Goal: Task Accomplishment & Management: Complete application form

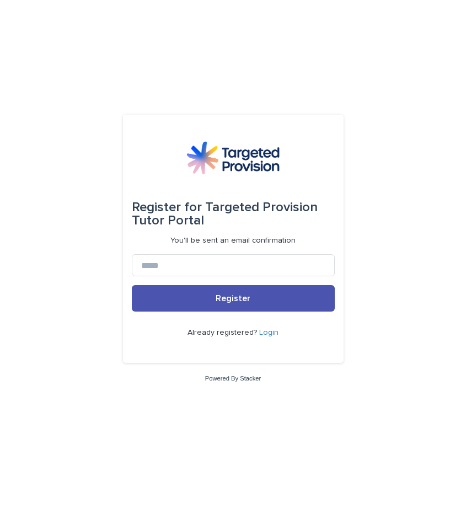
click at [266, 330] on link "Login" at bounding box center [268, 333] width 19 height 8
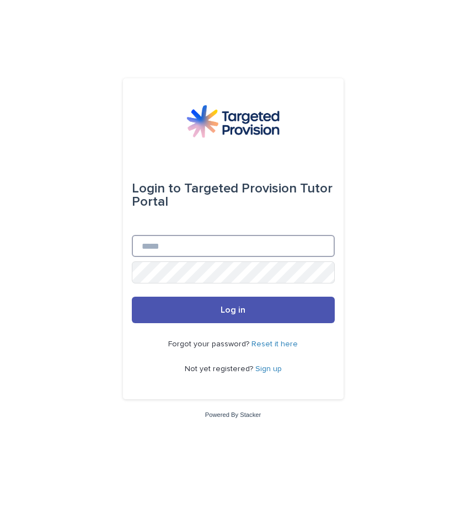
type input "**********"
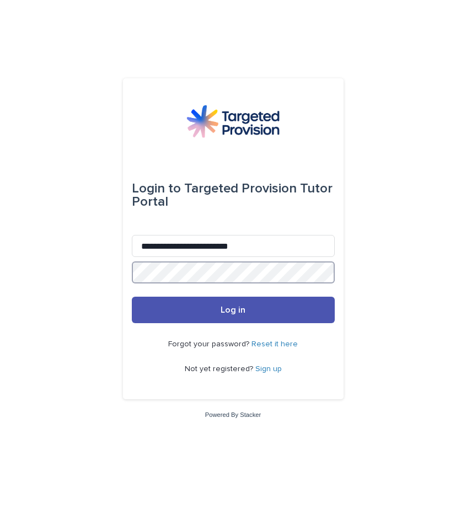
click at [233, 310] on button "Log in" at bounding box center [233, 310] width 203 height 26
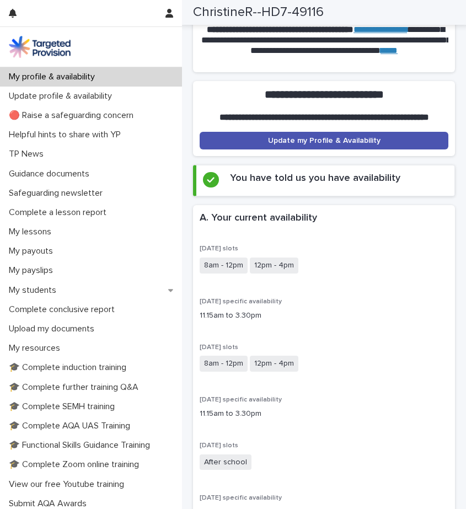
scroll to position [284, 0]
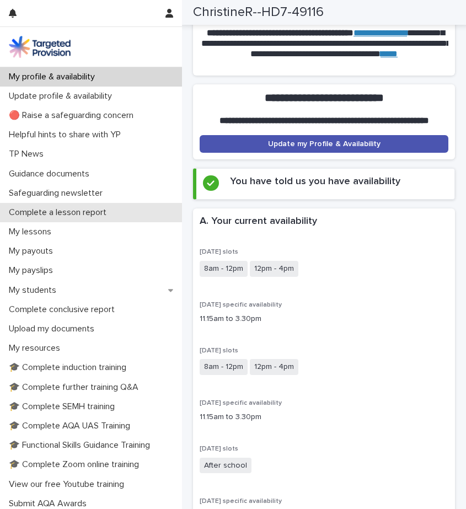
click at [56, 218] on div "Complete a lesson report" at bounding box center [91, 212] width 182 height 19
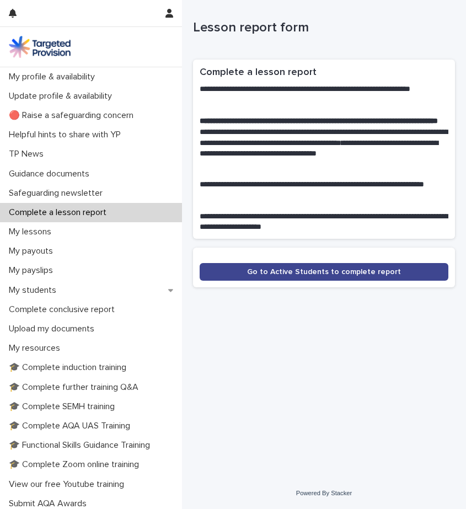
click at [336, 265] on link "Go to Active Students to complete report" at bounding box center [324, 272] width 249 height 18
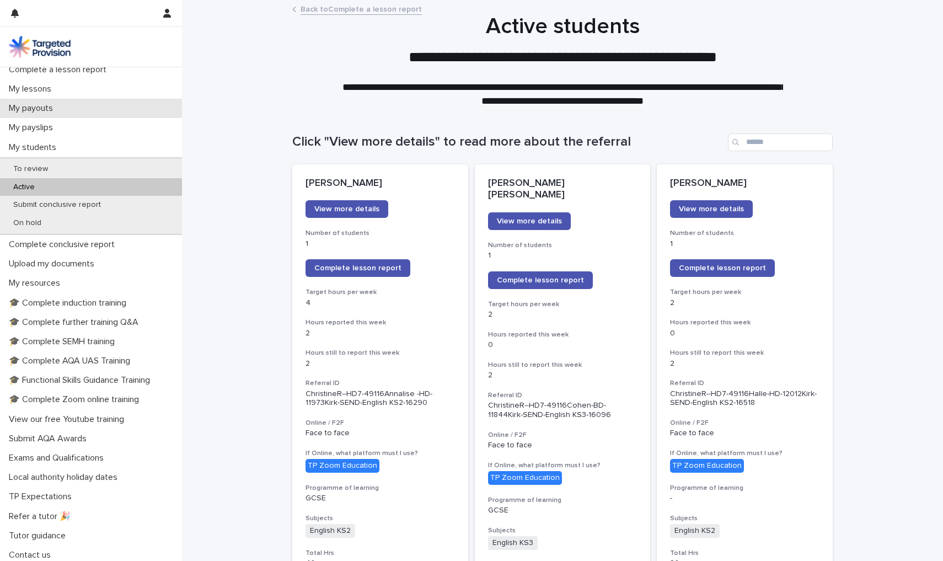
scroll to position [142, 0]
click at [42, 318] on p "🎓 Complete further training Q&A" at bounding box center [75, 323] width 143 height 10
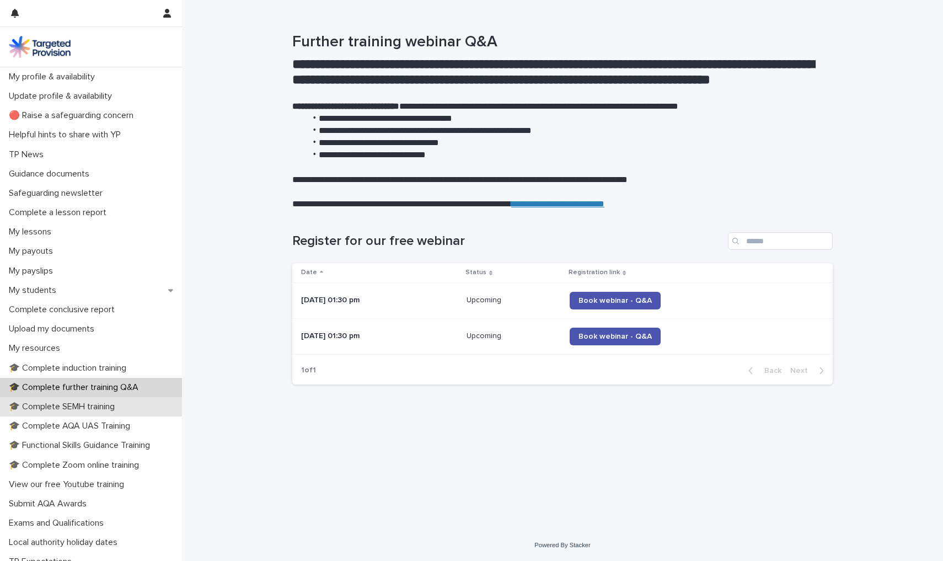
click at [51, 401] on p "🎓 Complete SEMH training" at bounding box center [63, 406] width 119 height 10
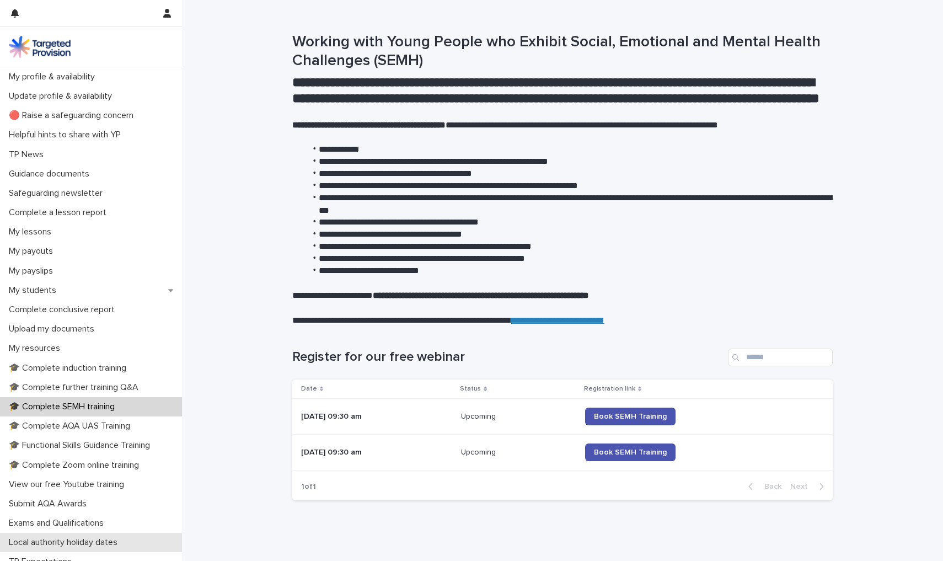
click at [98, 508] on p "Local authority holiday dates" at bounding box center [65, 542] width 122 height 10
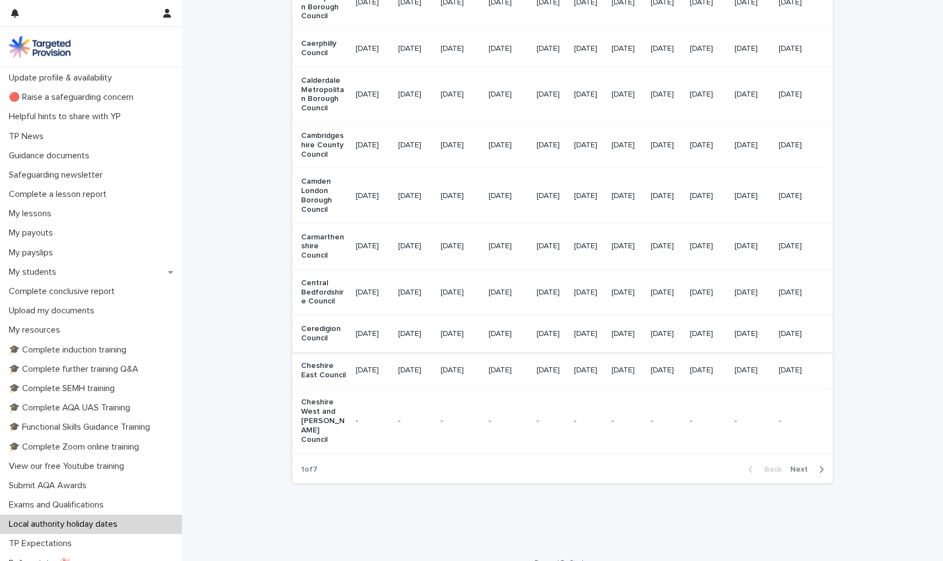
scroll to position [1215, 0]
click at [465, 466] on span "Next" at bounding box center [802, 470] width 24 height 8
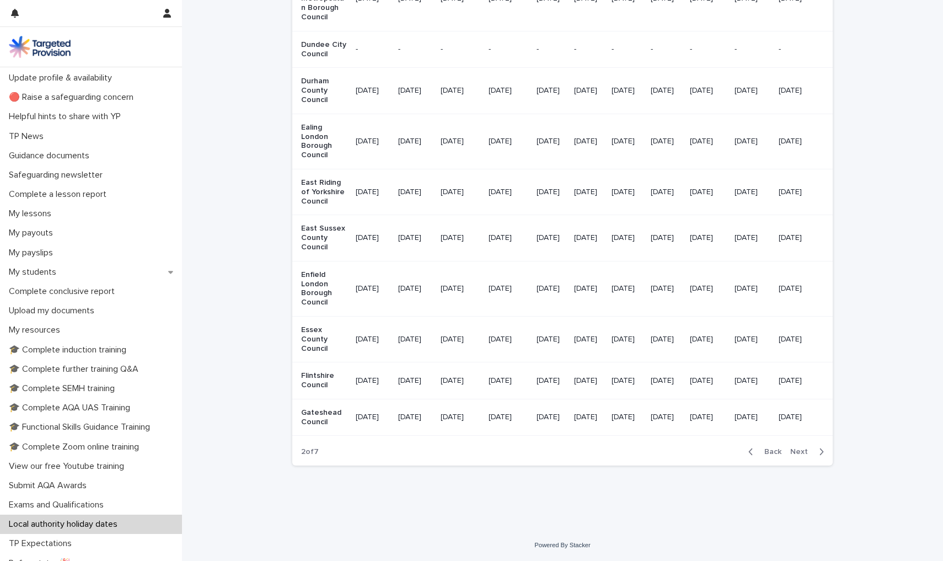
scroll to position [1171, 0]
click at [465, 450] on span "Next" at bounding box center [802, 452] width 24 height 8
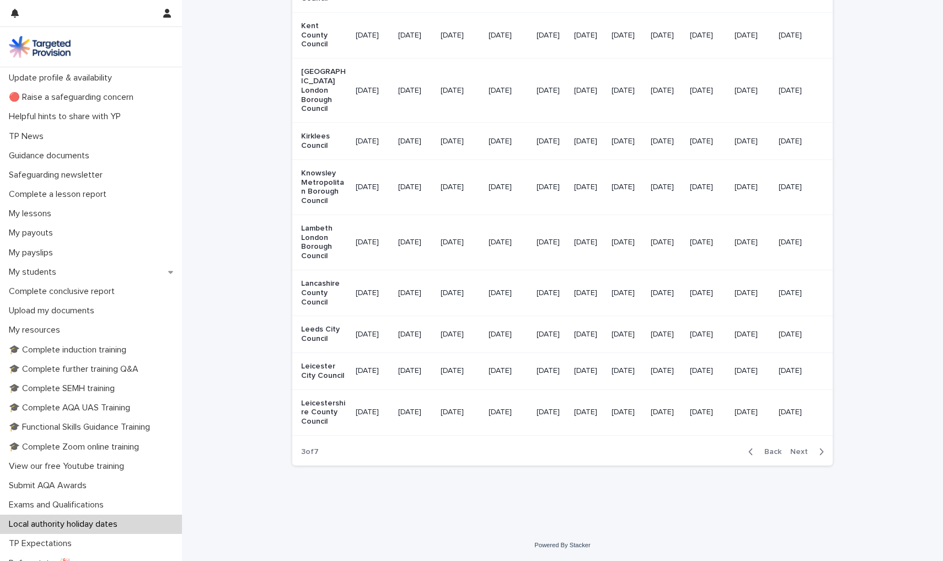
scroll to position [1268, 0]
click at [465, 449] on span "Next" at bounding box center [802, 452] width 24 height 8
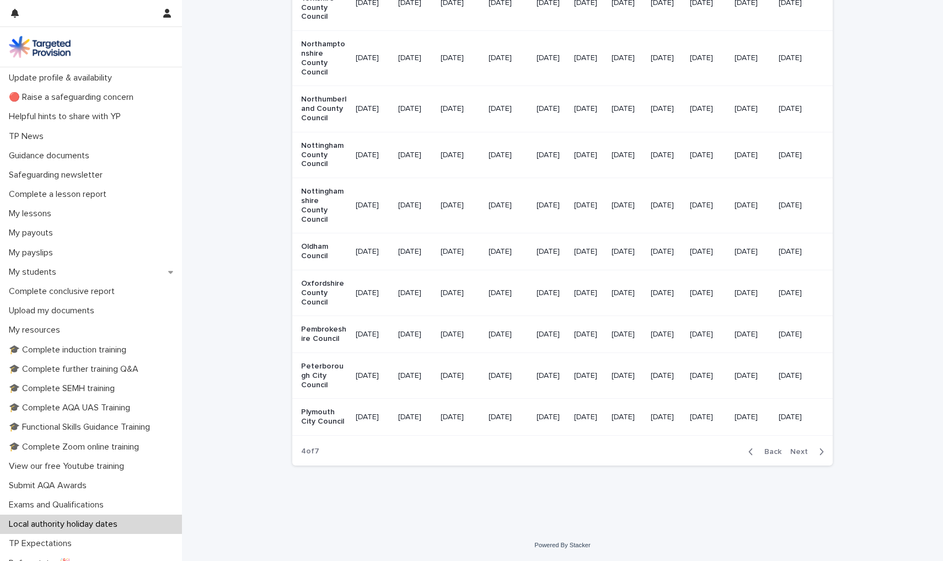
scroll to position [1145, 0]
click at [465, 450] on span "Next" at bounding box center [802, 452] width 24 height 8
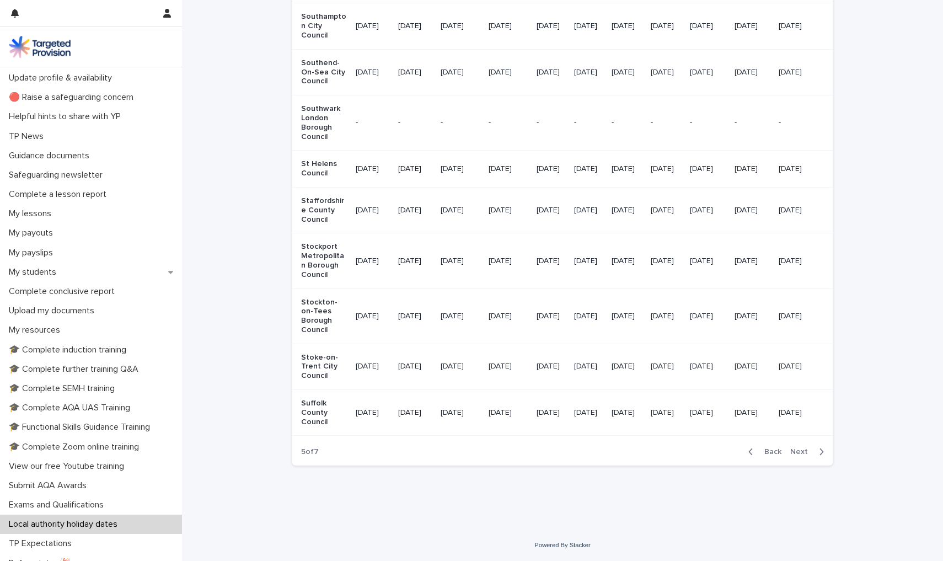
scroll to position [1206, 0]
click at [465, 452] on span "Next" at bounding box center [802, 452] width 24 height 8
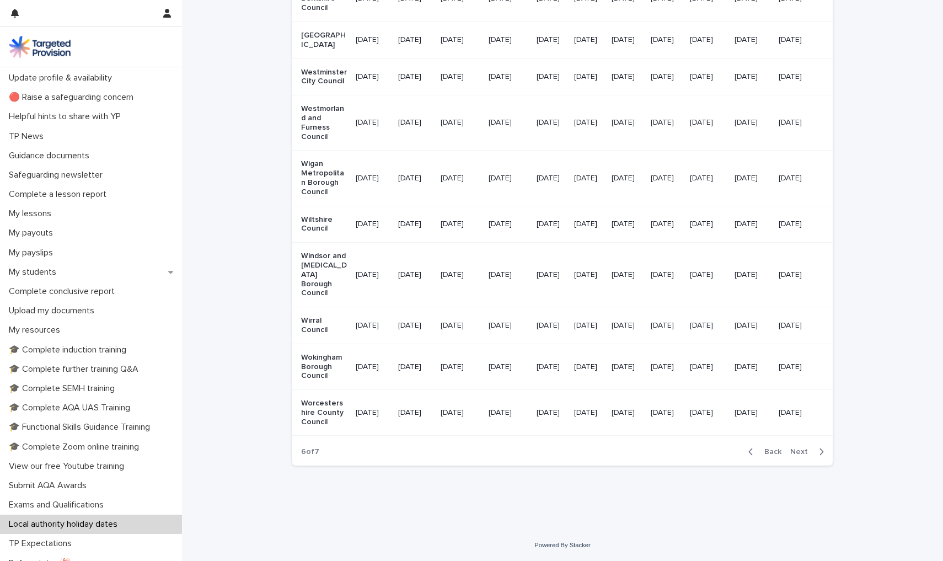
scroll to position [1163, 0]
click at [465, 450] on span "Next" at bounding box center [802, 452] width 24 height 8
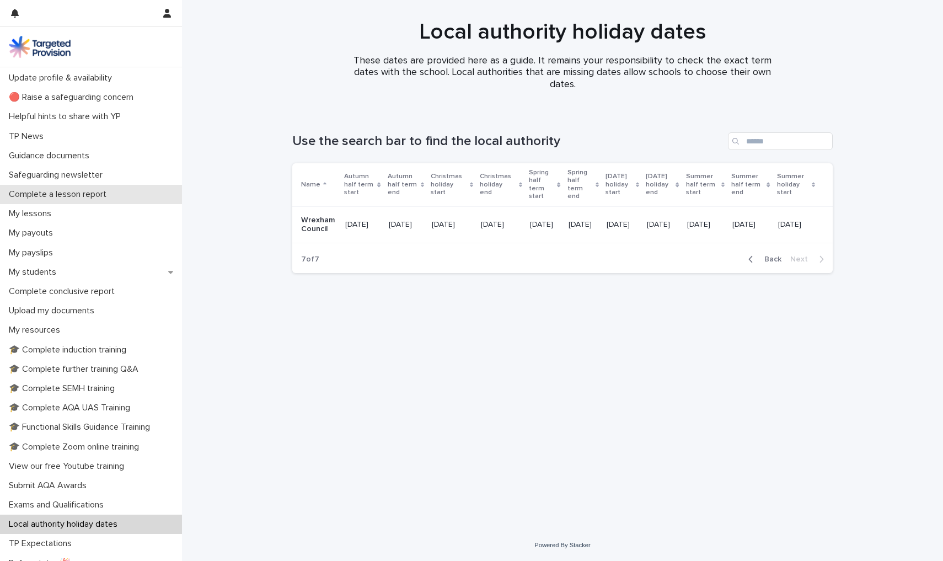
click at [79, 195] on p "Complete a lesson report" at bounding box center [59, 194] width 111 height 10
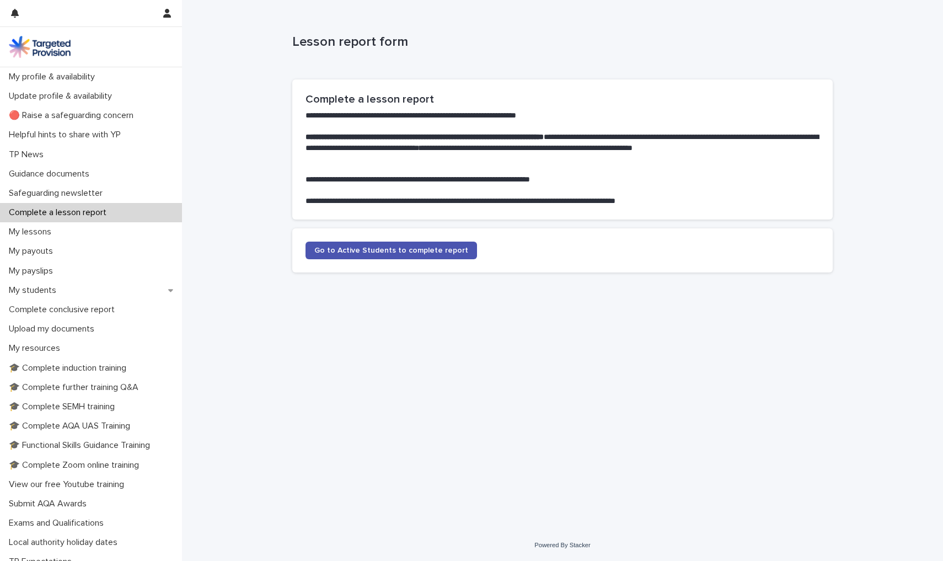
click at [79, 195] on p "Safeguarding newsletter" at bounding box center [57, 193] width 107 height 10
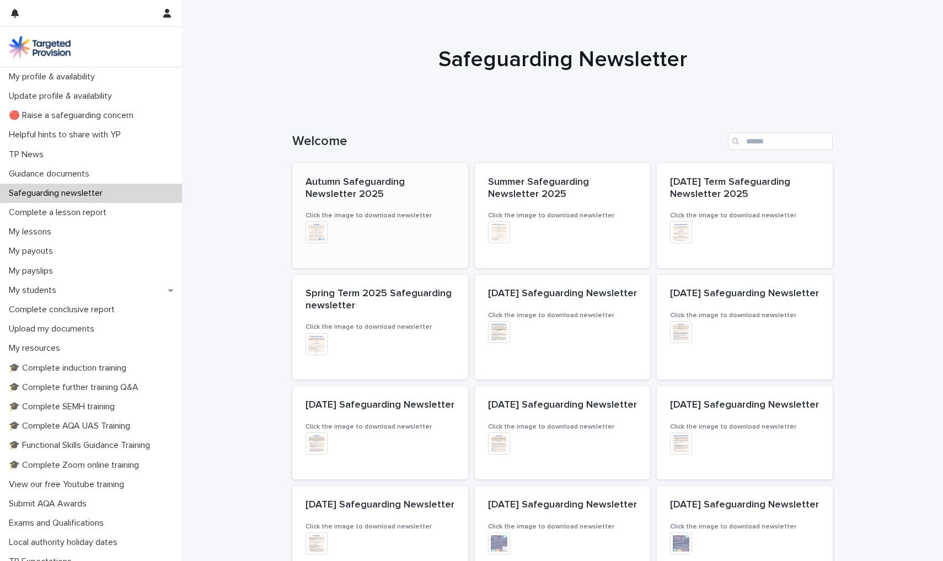
click at [319, 232] on img at bounding box center [316, 232] width 22 height 22
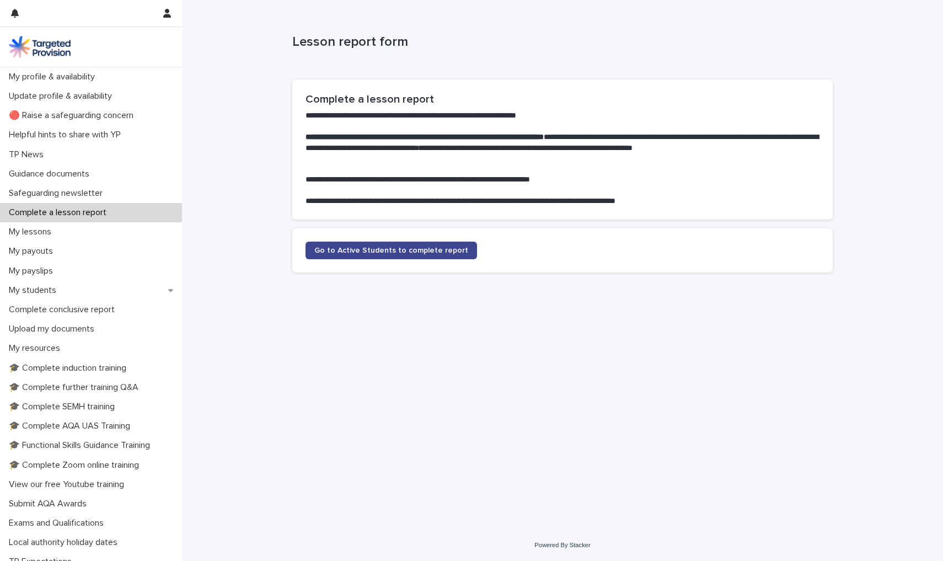
click at [341, 249] on span "Go to Active Students to complete report" at bounding box center [391, 250] width 154 height 8
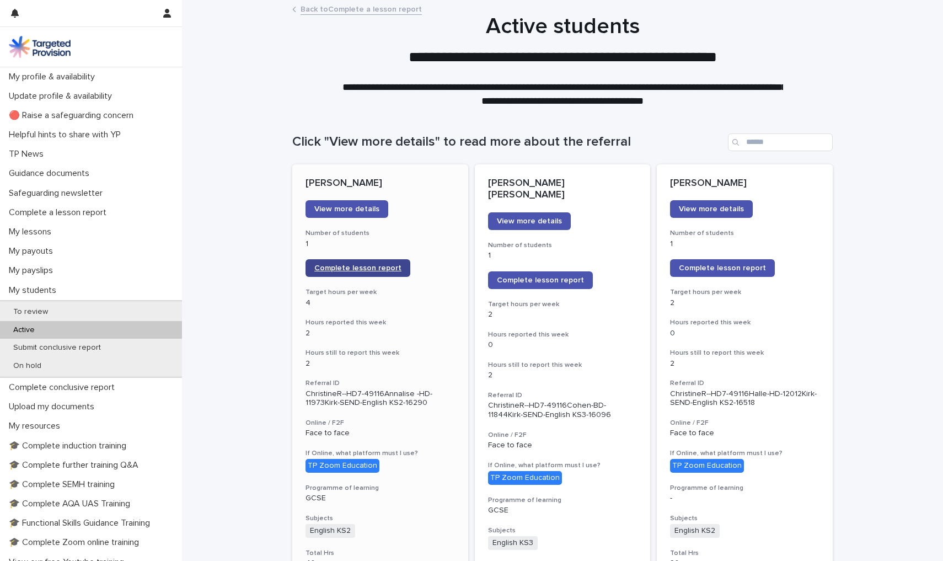
click at [352, 262] on link "Complete lesson report" at bounding box center [357, 268] width 105 height 18
